Goal: Check status: Check status

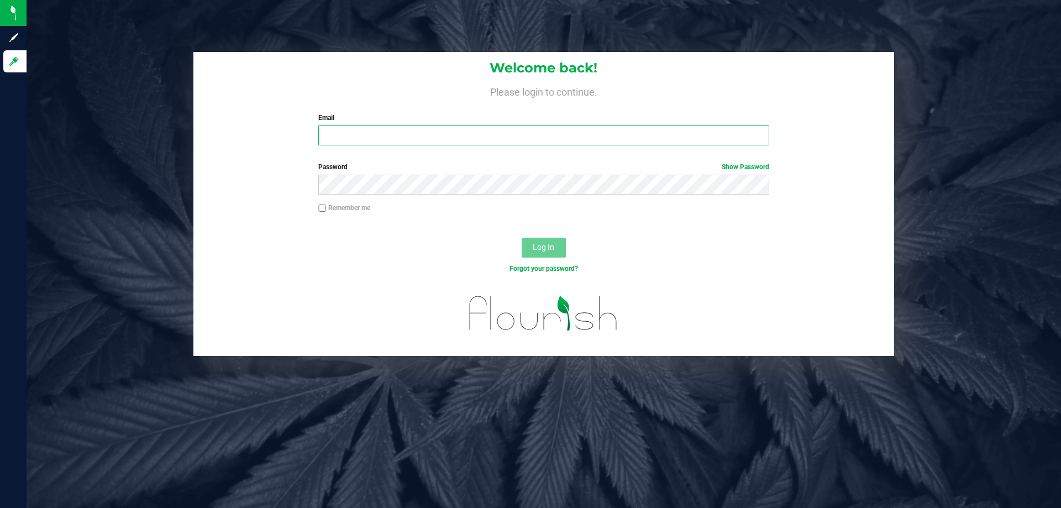
drag, startPoint x: 348, startPoint y: 132, endPoint x: 355, endPoint y: 132, distance: 7.7
click at [348, 132] on input "Email" at bounding box center [543, 135] width 450 height 20
type input "[EMAIL_ADDRESS][DOMAIN_NAME]"
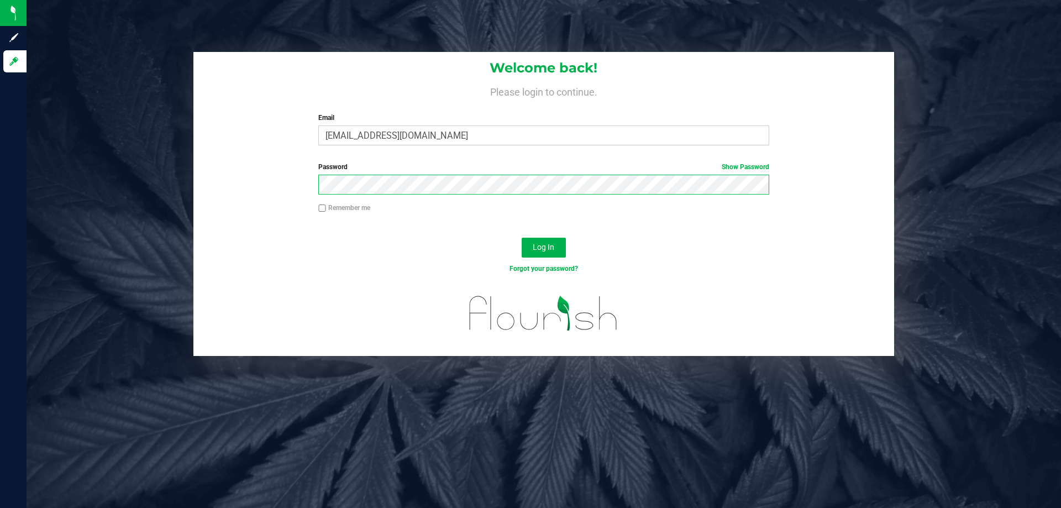
click at [522, 238] on button "Log In" at bounding box center [544, 248] width 44 height 20
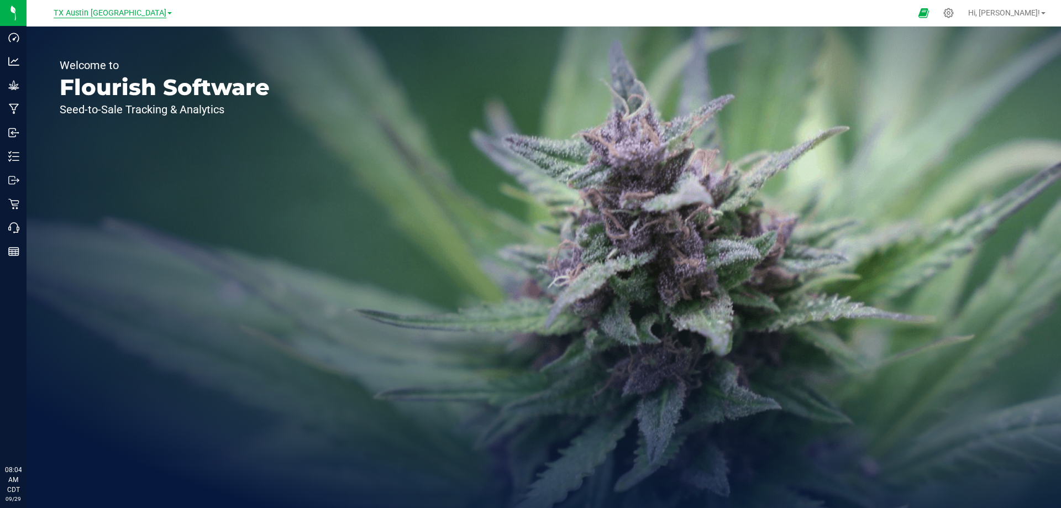
click at [87, 14] on span "TX Austin [GEOGRAPHIC_DATA]" at bounding box center [110, 13] width 113 height 10
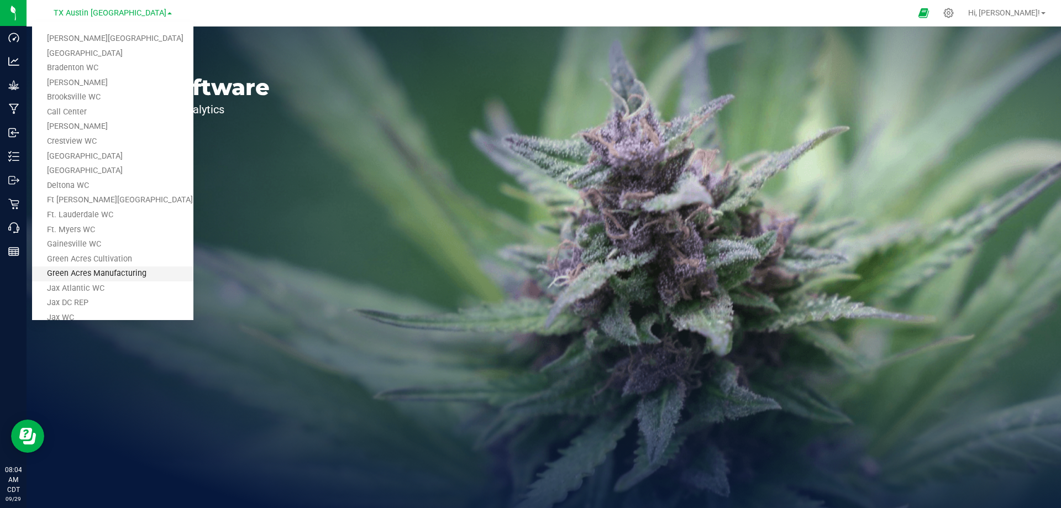
click at [96, 275] on link "Green Acres Manufacturing" at bounding box center [112, 273] width 161 height 15
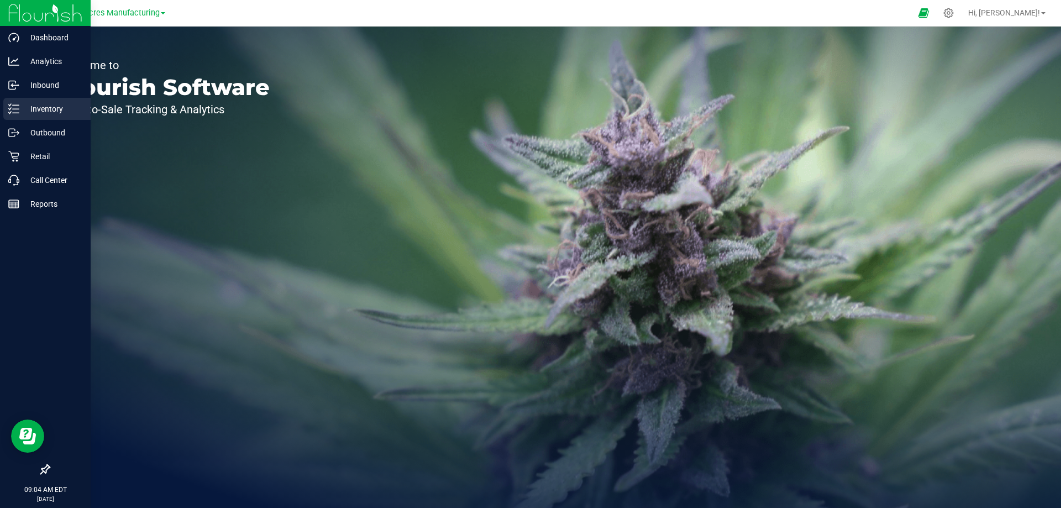
click at [15, 111] on icon at bounding box center [13, 108] width 11 height 11
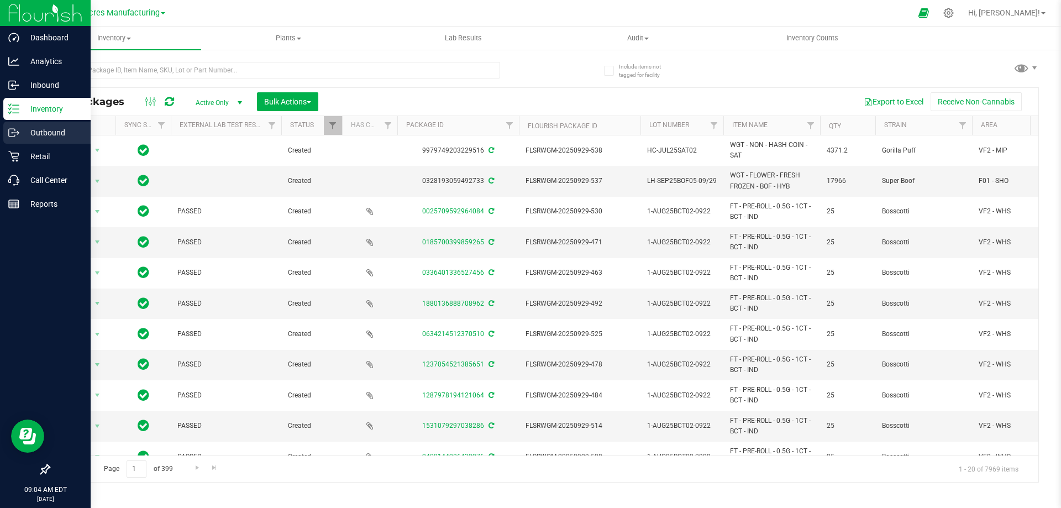
click at [12, 131] on icon at bounding box center [13, 132] width 11 height 11
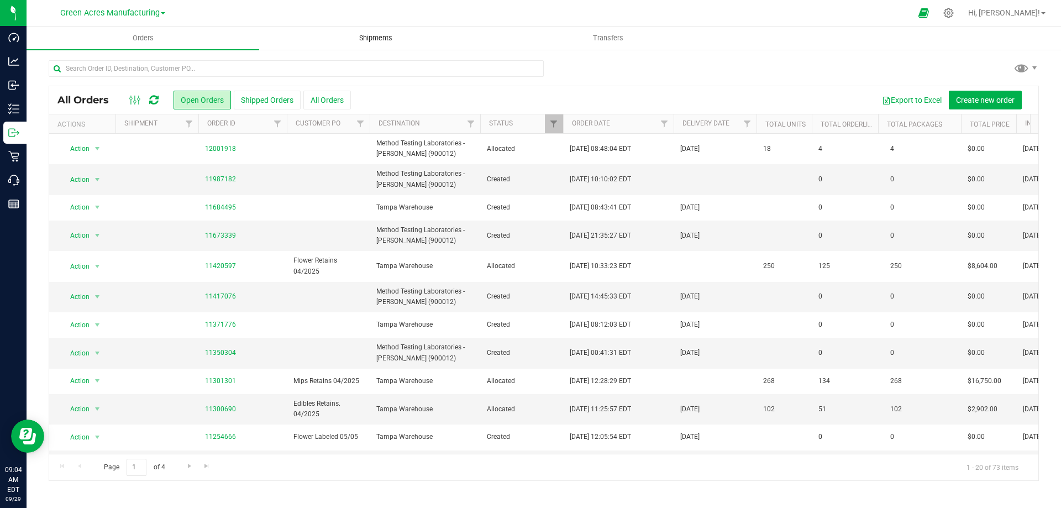
click at [376, 35] on span "Shipments" at bounding box center [375, 38] width 63 height 10
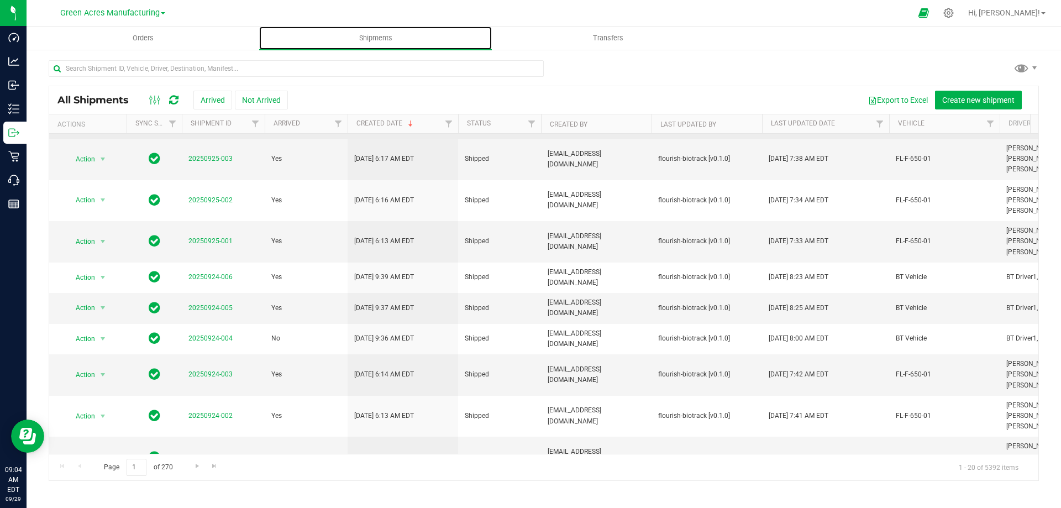
scroll to position [166, 0]
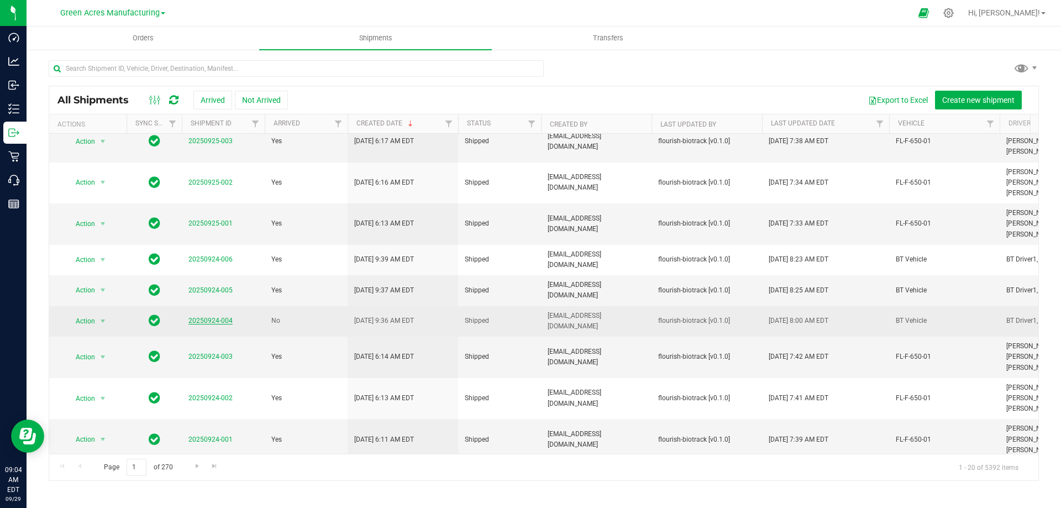
click at [204, 324] on link "20250924-004" at bounding box center [210, 321] width 44 height 8
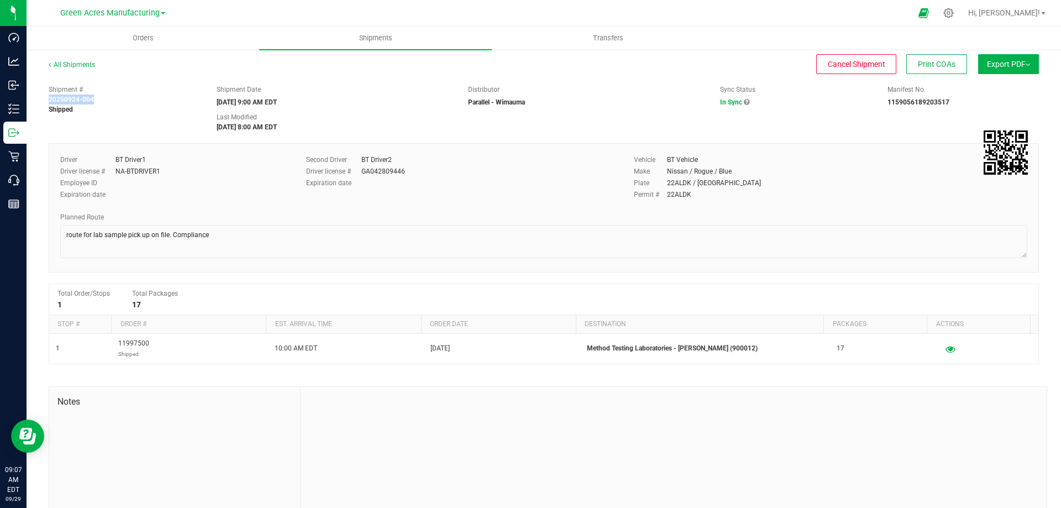
drag, startPoint x: 46, startPoint y: 98, endPoint x: 98, endPoint y: 98, distance: 52.0
click at [98, 98] on div "Shipment # 20250924-004 Shipped" at bounding box center [124, 100] width 168 height 30
copy strong "20250924-004"
